Goal: Check status: Check status

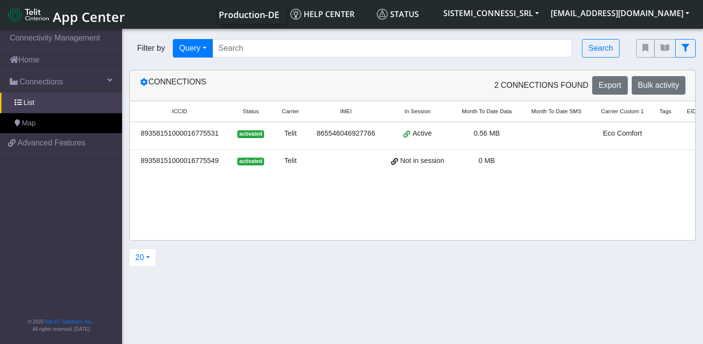
click at [580, 136] on td at bounding box center [557, 136] width 70 height 28
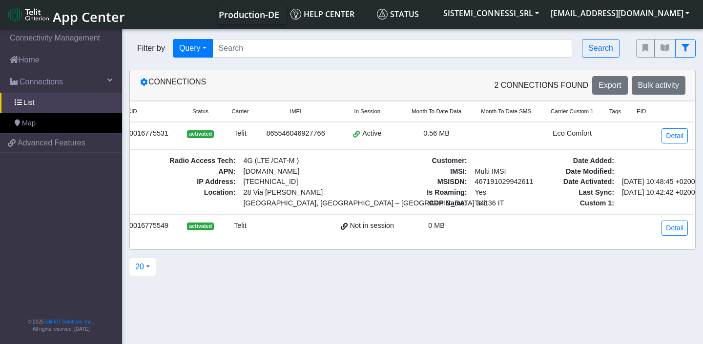
scroll to position [0, 69]
click at [670, 136] on link "Detail" at bounding box center [675, 135] width 26 height 15
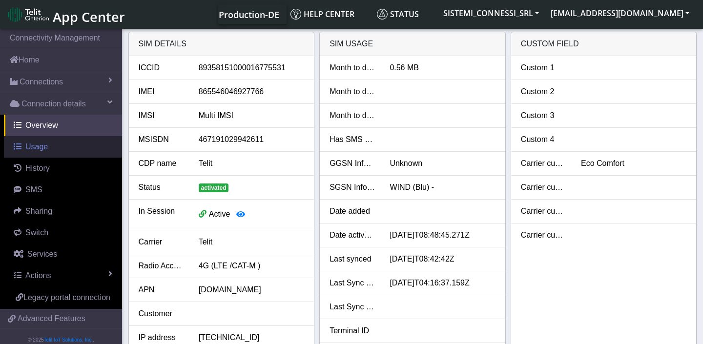
click at [49, 146] on link "Usage" at bounding box center [63, 146] width 118 height 21
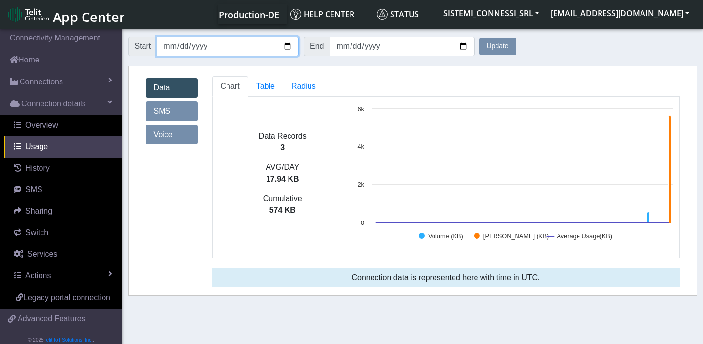
click at [189, 44] on input "[DATE]" at bounding box center [228, 47] width 142 height 20
click at [185, 45] on input "[DATE]" at bounding box center [228, 47] width 142 height 20
click at [170, 46] on input "[DATE]" at bounding box center [228, 47] width 142 height 20
click at [498, 48] on button "Update" at bounding box center [498, 47] width 37 height 18
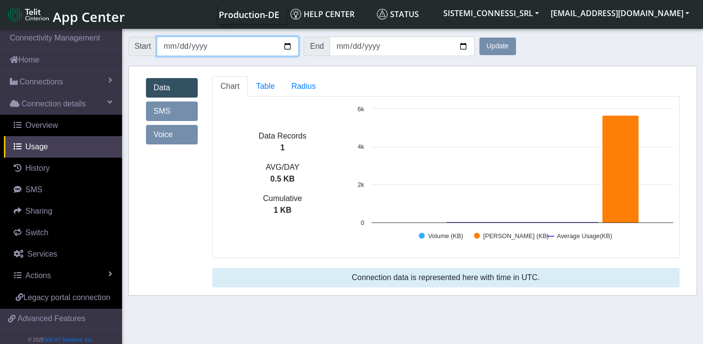
click at [170, 47] on input "[DATE]" at bounding box center [228, 47] width 142 height 20
click at [506, 49] on button "Update" at bounding box center [498, 47] width 37 height 18
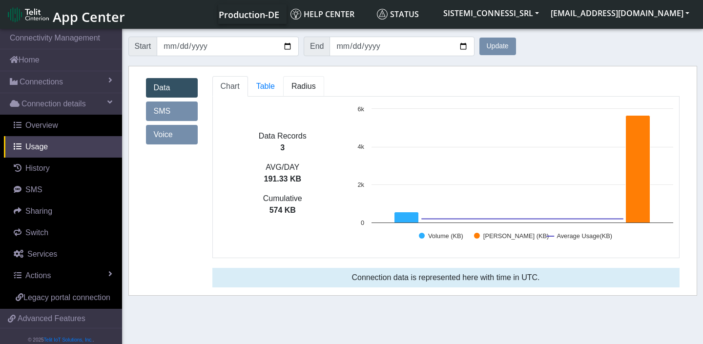
click at [307, 86] on span "Radius" at bounding box center [304, 86] width 24 height 8
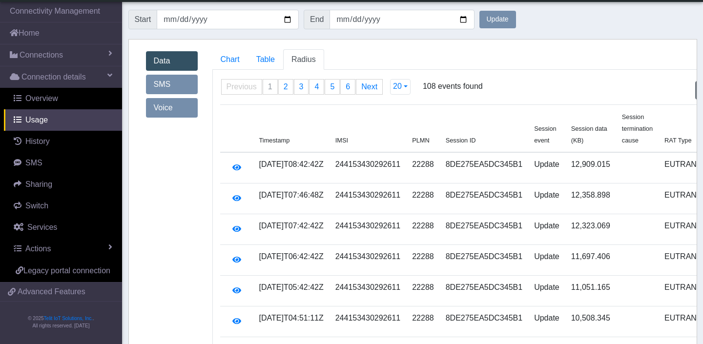
scroll to position [2, 0]
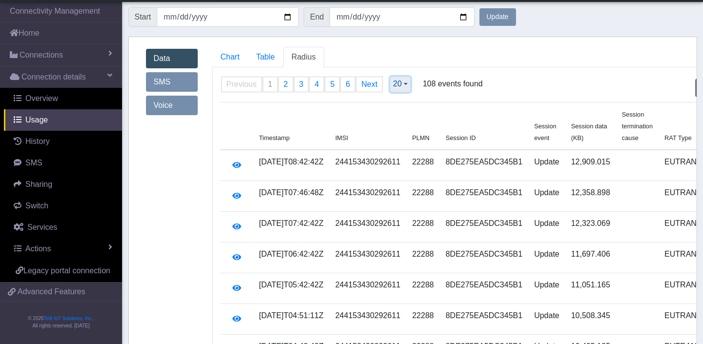
click at [405, 87] on button "20" at bounding box center [400, 85] width 21 height 16
click at [408, 173] on button "500" at bounding box center [429, 168] width 77 height 16
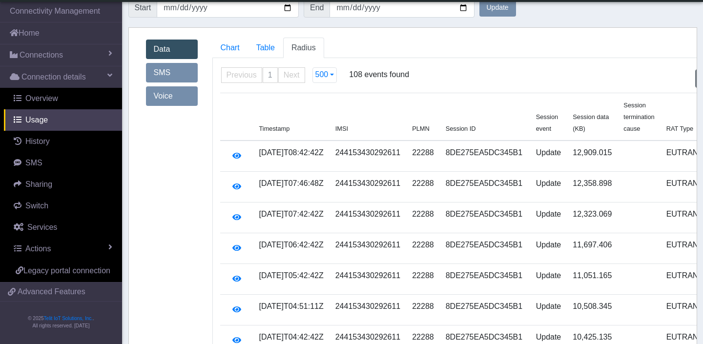
scroll to position [0, 0]
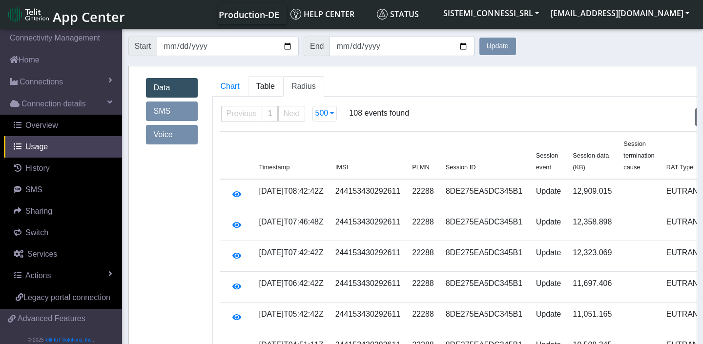
click at [271, 86] on span "Table" at bounding box center [265, 86] width 19 height 8
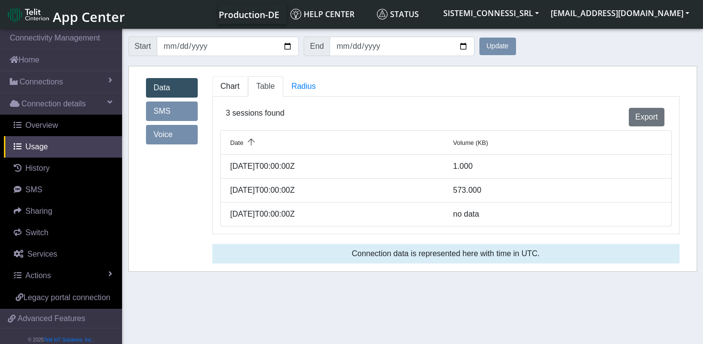
click at [231, 90] on span "Chart" at bounding box center [230, 86] width 19 height 8
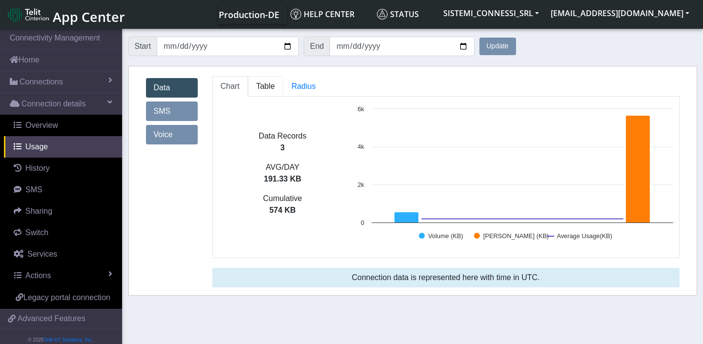
click at [271, 86] on span "Table" at bounding box center [265, 86] width 19 height 8
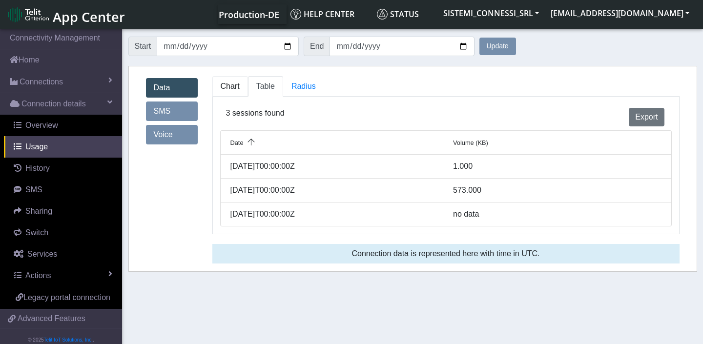
click at [232, 93] on link "Chart" at bounding box center [230, 86] width 36 height 21
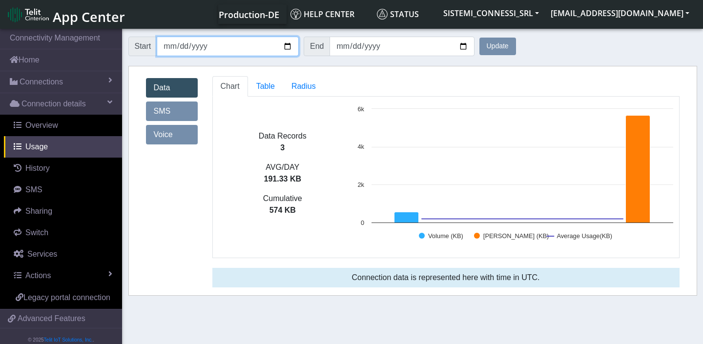
click at [173, 46] on input "[DATE]" at bounding box center [228, 47] width 142 height 20
type input "[DATE]"
click at [506, 48] on button "Update" at bounding box center [498, 47] width 37 height 18
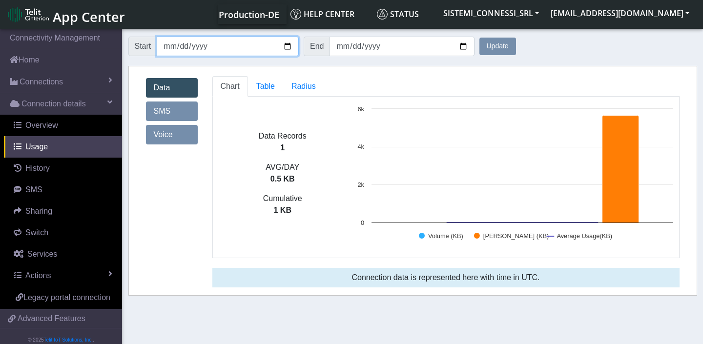
click at [168, 45] on input "[DATE]" at bounding box center [228, 47] width 142 height 20
type input "[DATE]"
click at [498, 45] on button "Update" at bounding box center [498, 47] width 37 height 18
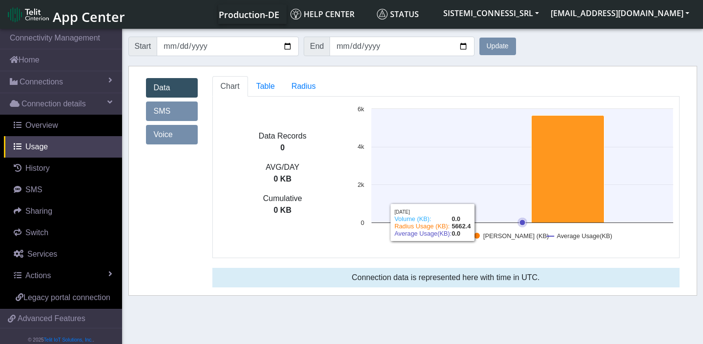
click at [568, 151] on icon at bounding box center [568, 169] width 73 height 107
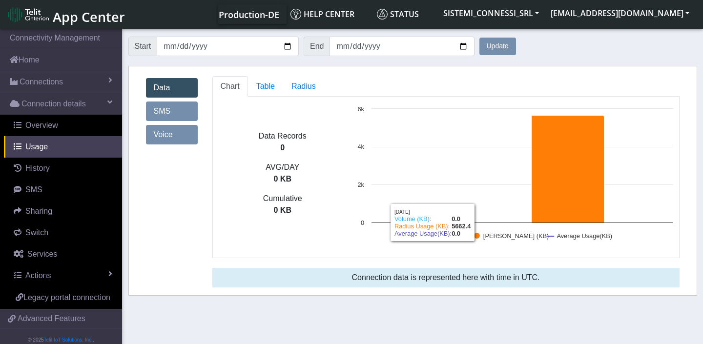
click at [444, 80] on ul "Chart Table Radius" at bounding box center [445, 86] width 467 height 21
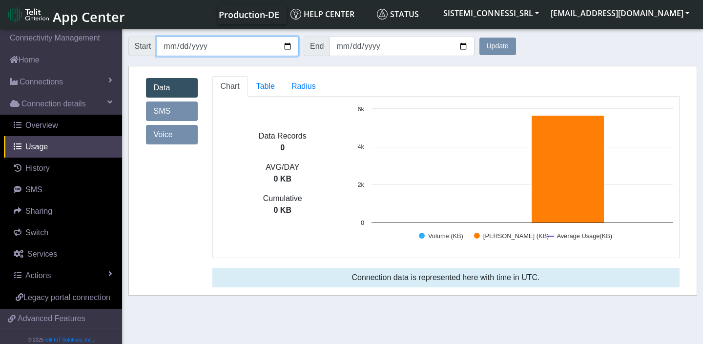
click at [177, 46] on input "[DATE]" at bounding box center [228, 47] width 142 height 20
click at [168, 47] on input "[DATE]" at bounding box center [228, 47] width 142 height 20
click at [181, 47] on input "[DATE]" at bounding box center [228, 47] width 142 height 20
type input "[DATE]"
click at [504, 51] on button "Update" at bounding box center [498, 47] width 37 height 18
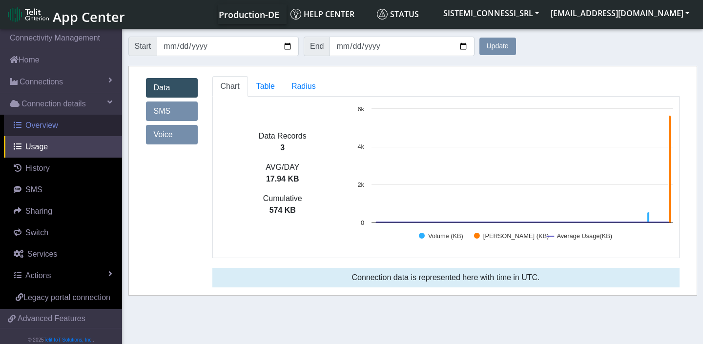
click at [48, 129] on span "Overview" at bounding box center [41, 125] width 33 height 8
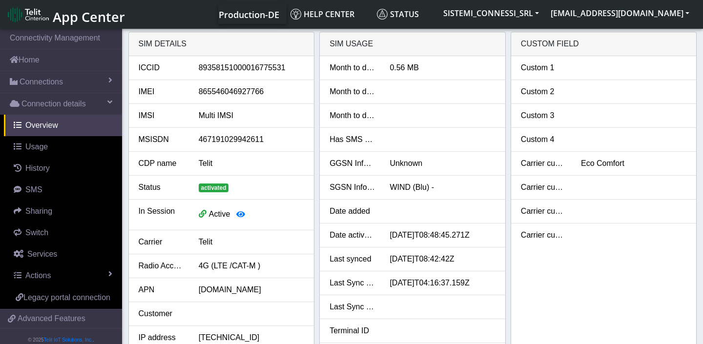
click at [231, 68] on div "89358151000016775531" at bounding box center [251, 68] width 120 height 12
copy div "89358151000016775531"
click at [240, 214] on icon "button" at bounding box center [240, 215] width 9 height 8
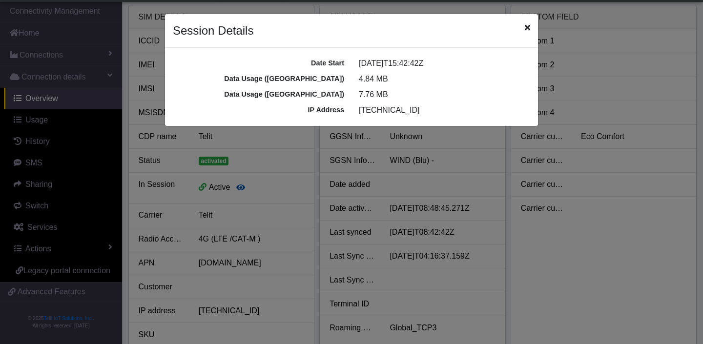
scroll to position [3, 0]
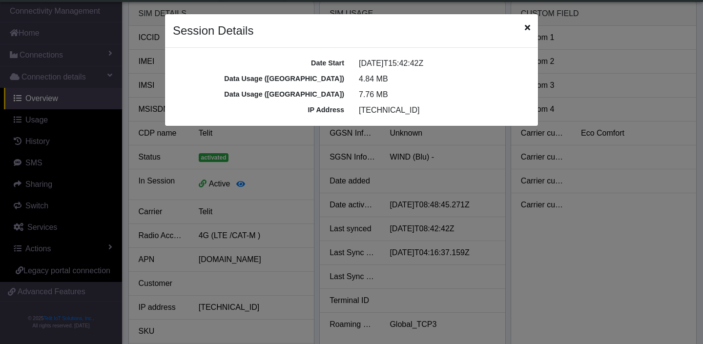
click at [526, 29] on icon "Close" at bounding box center [527, 27] width 5 height 8
